Goal: Check status: Check status

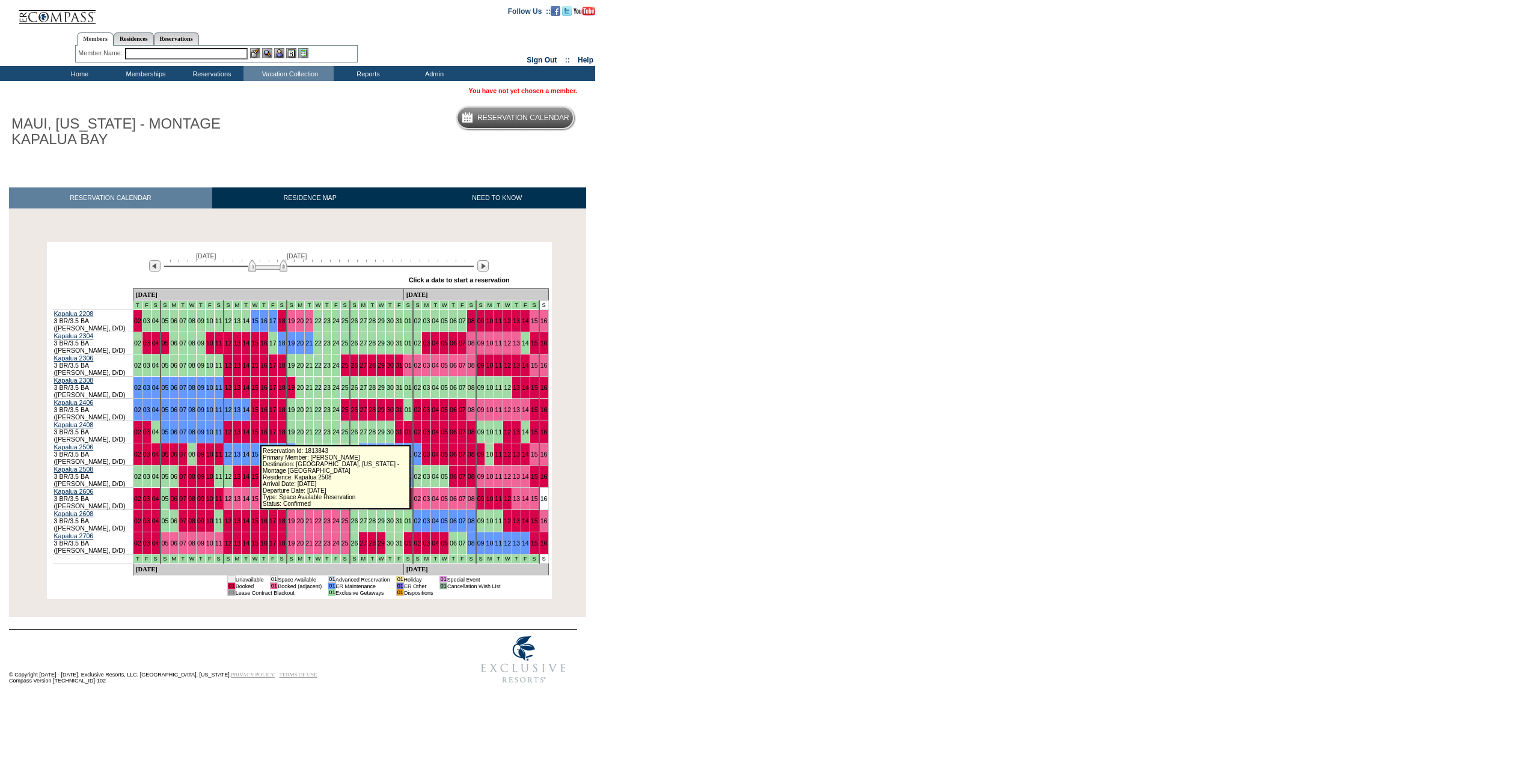
click at [260, 450] on link "16" at bounding box center [264, 454] width 8 height 8
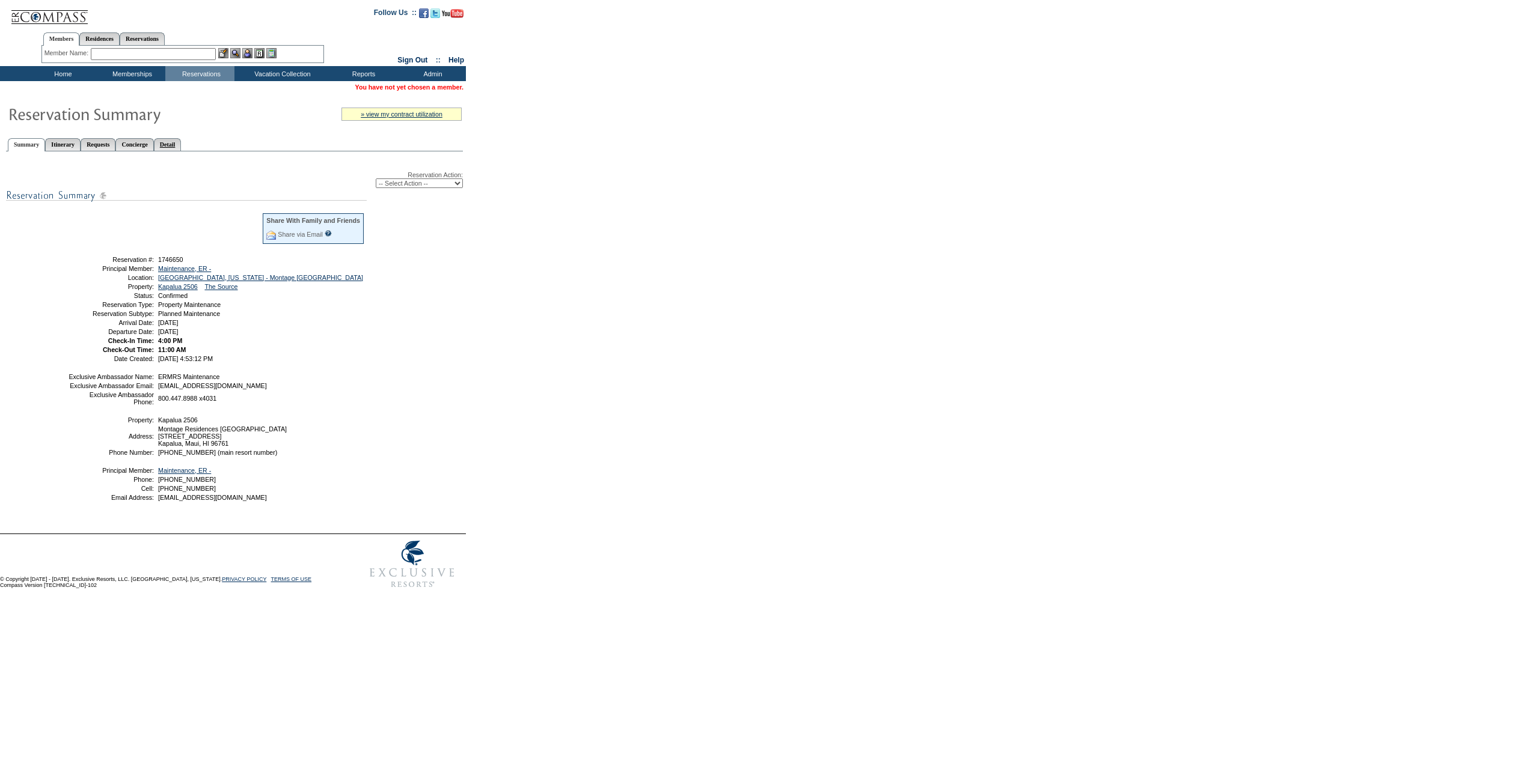
click at [181, 140] on link "Detail" at bounding box center [167, 144] width 28 height 12
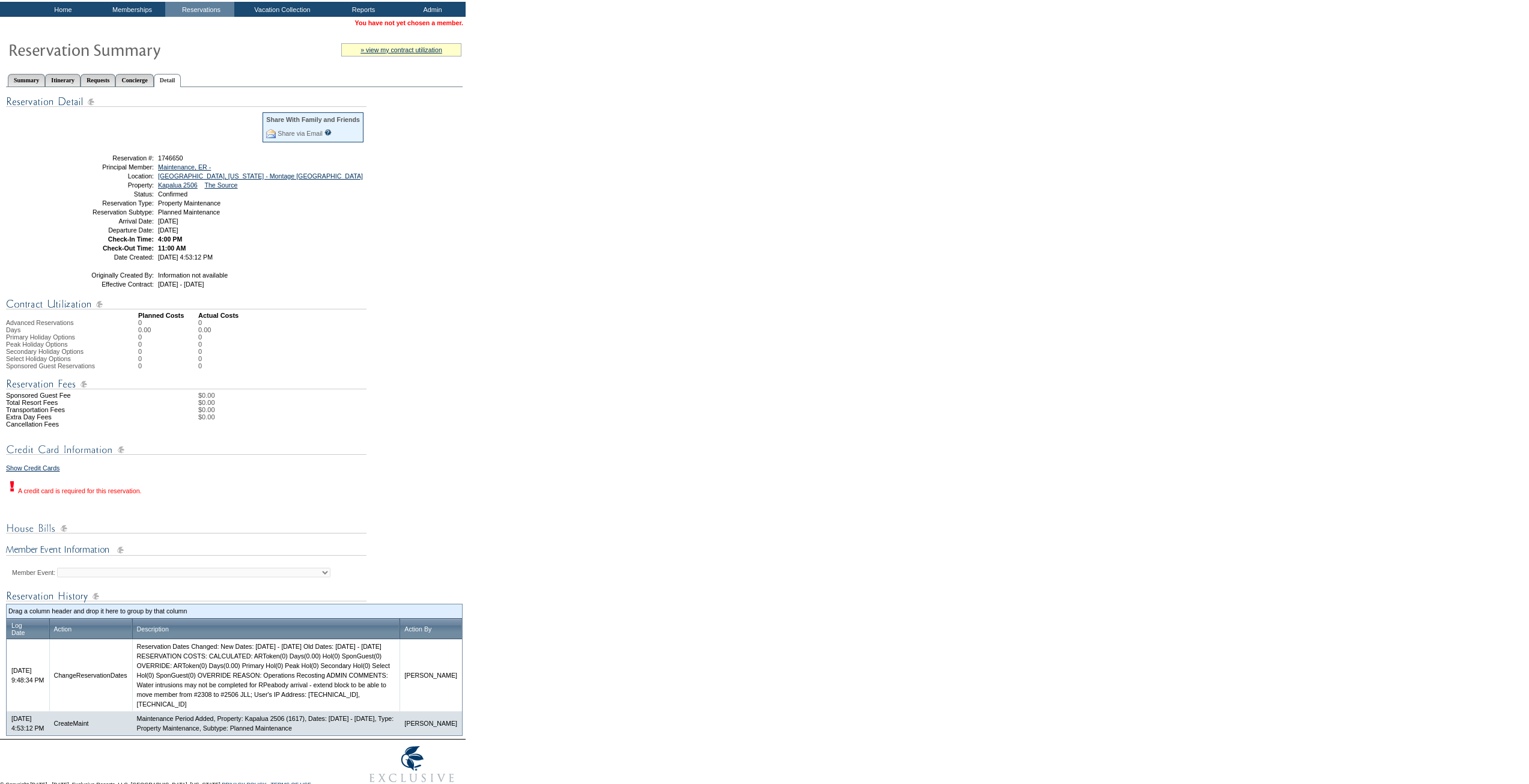
scroll to position [120, 0]
